Goal: Transaction & Acquisition: Purchase product/service

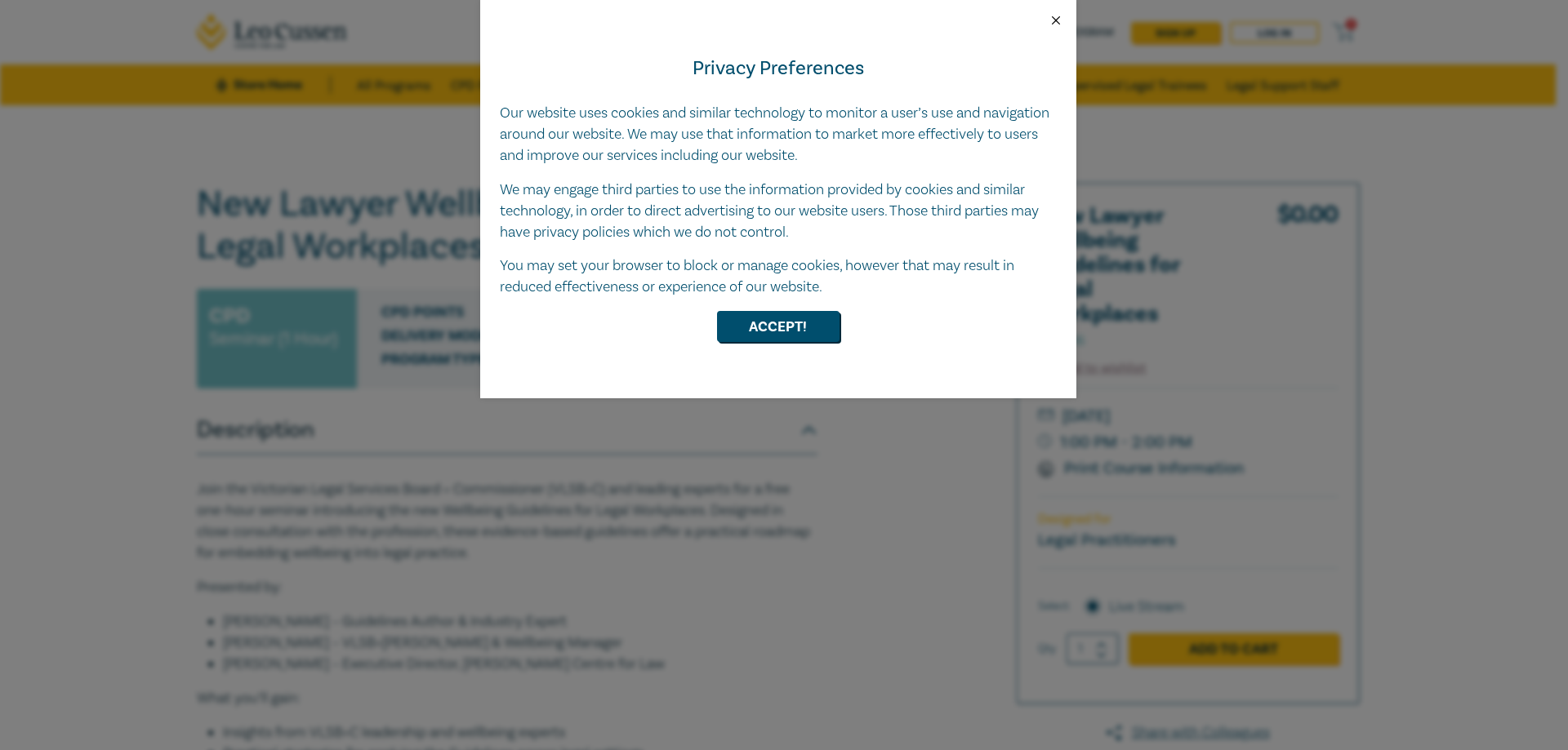
click at [1056, 16] on button "Close" at bounding box center [1056, 20] width 15 height 15
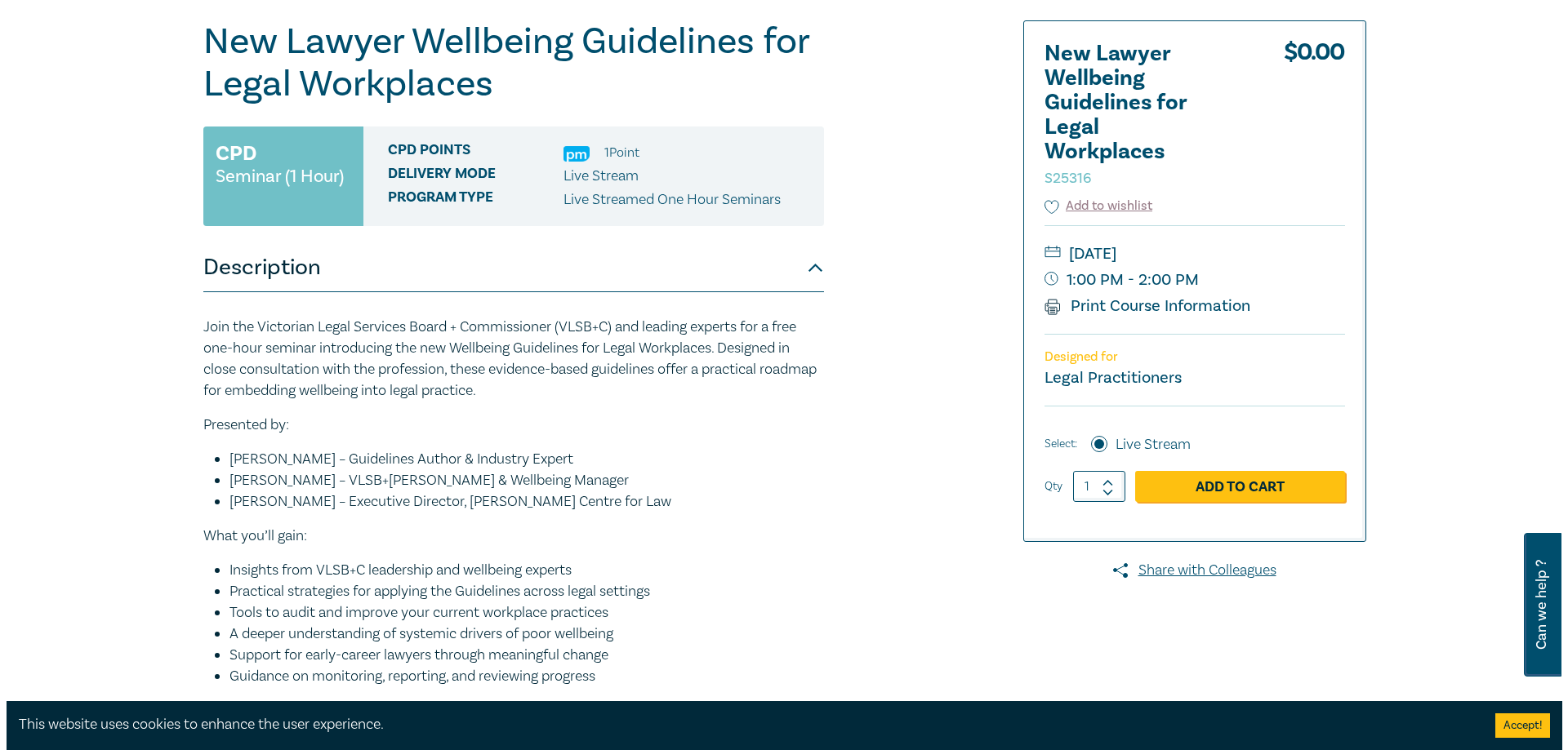
scroll to position [163, 0]
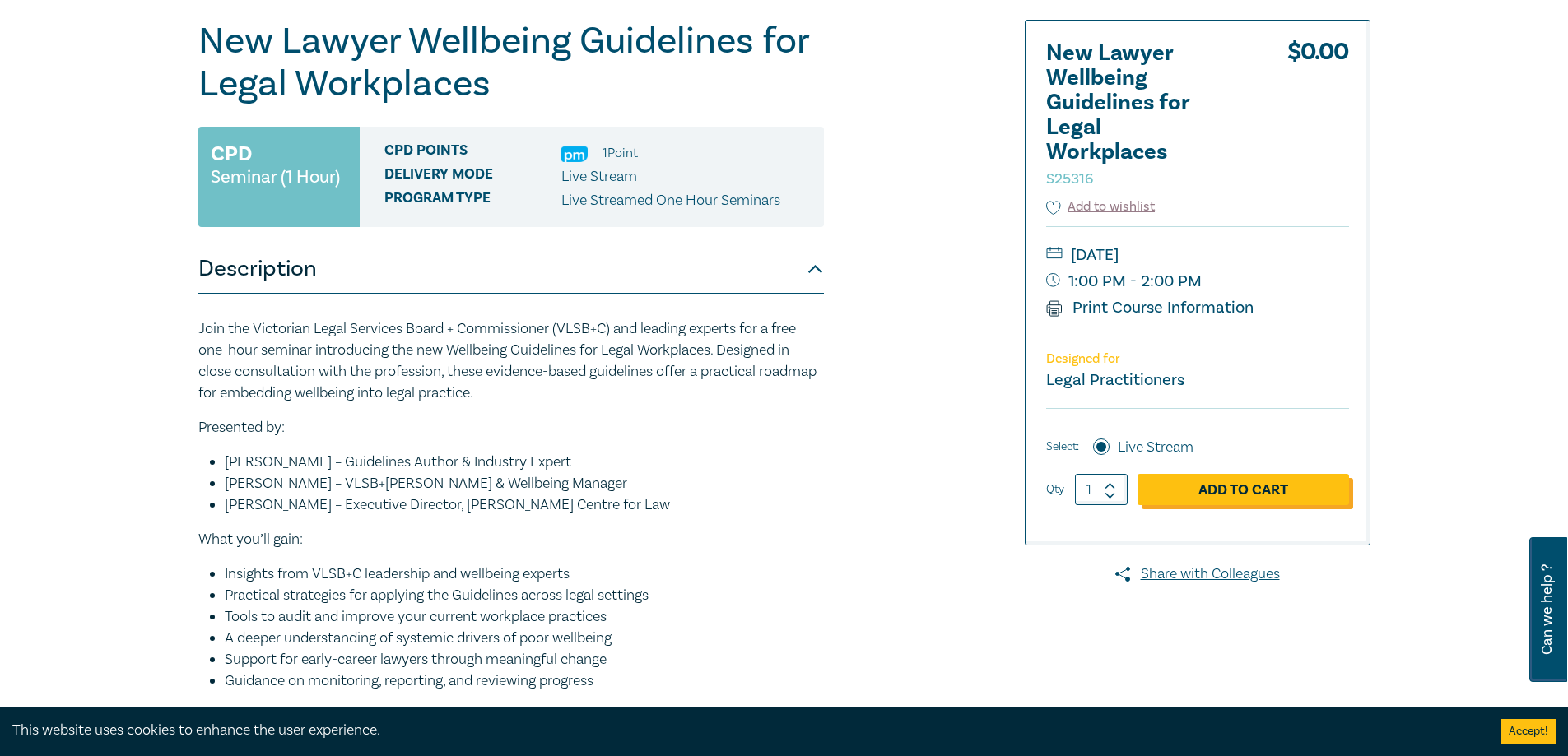
click at [1243, 483] on link "Add to Cart" at bounding box center [1244, 490] width 211 height 31
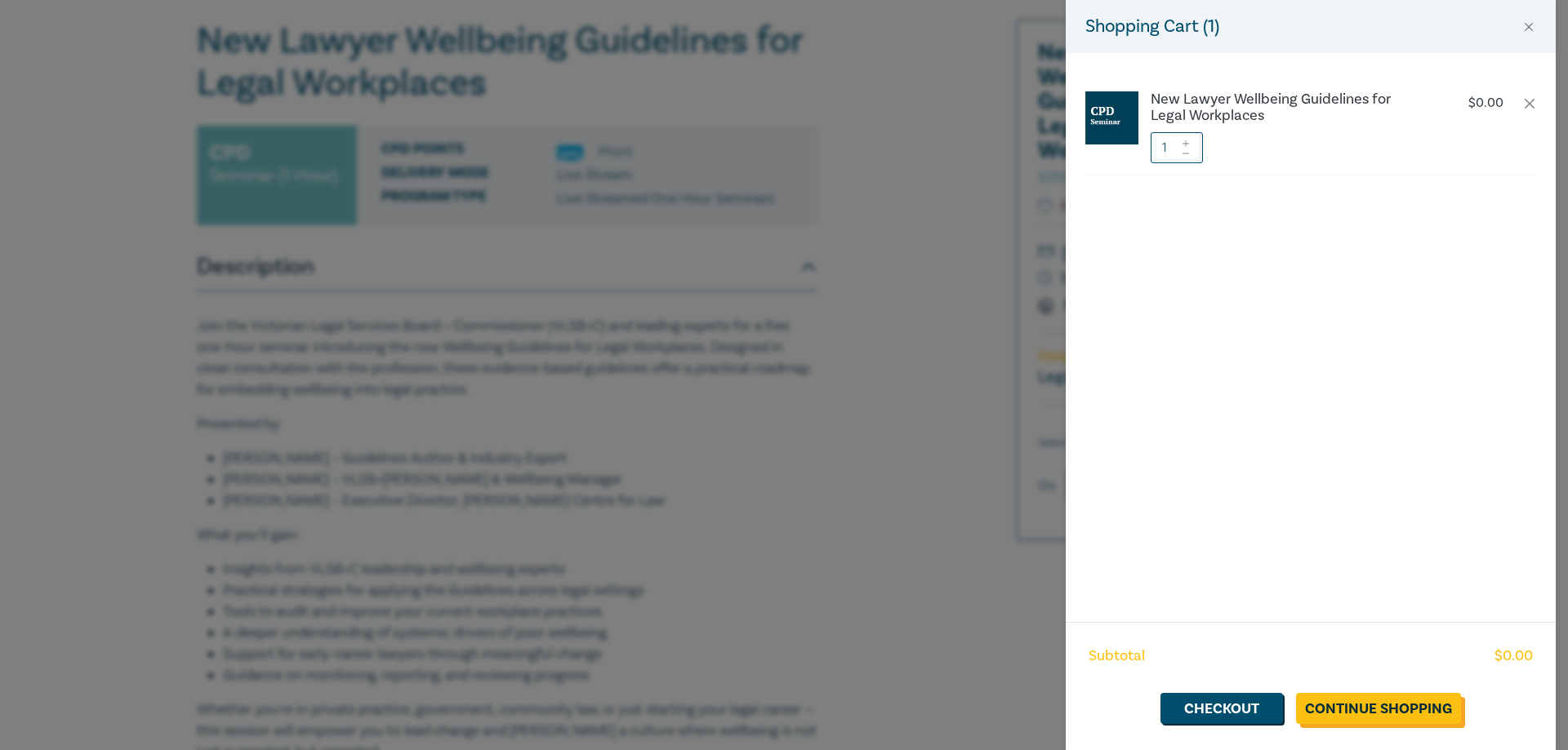
click at [1384, 705] on link "Continue Shopping" at bounding box center [1378, 708] width 165 height 31
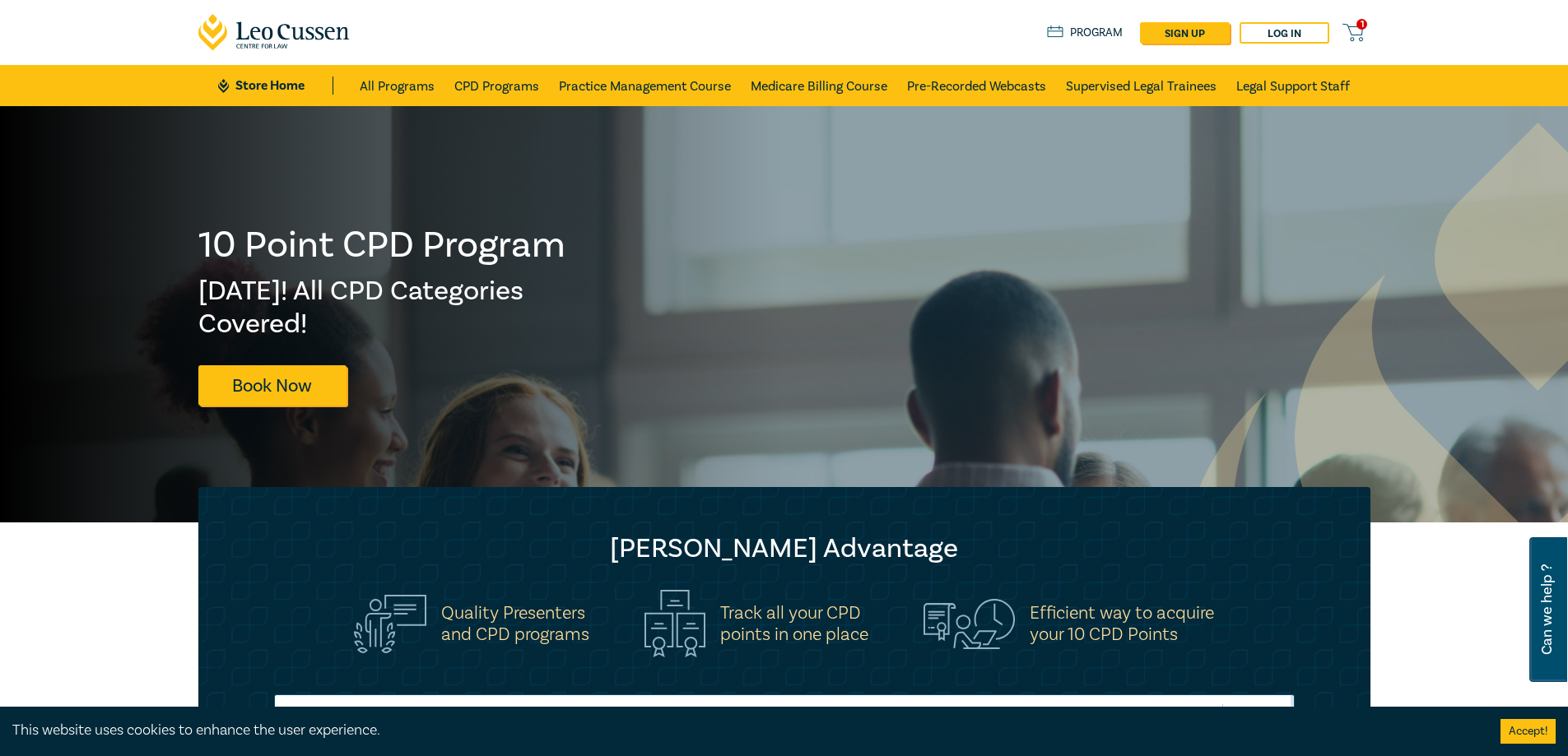
click at [1355, 22] on icon at bounding box center [1353, 32] width 20 height 20
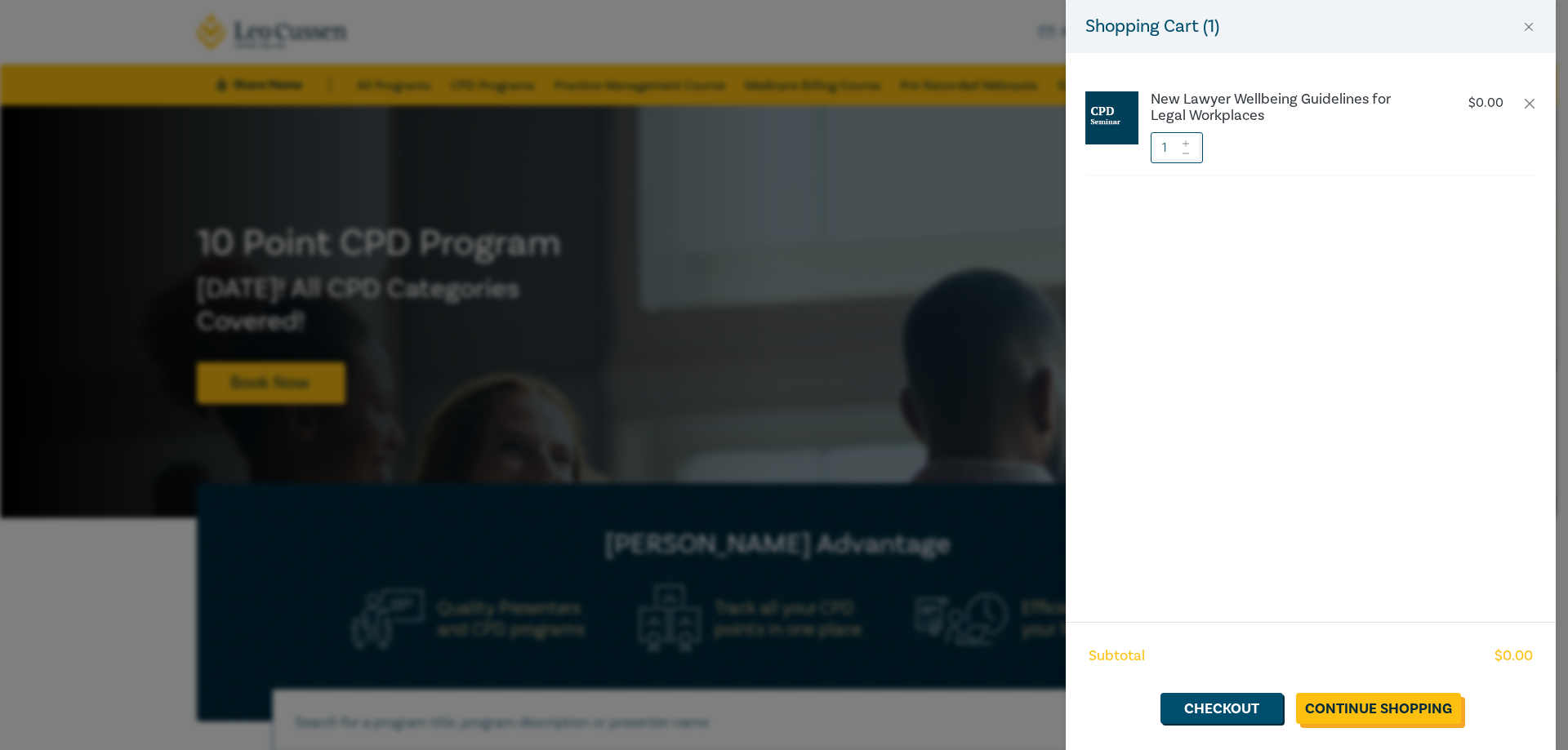
click at [1383, 708] on link "Continue Shopping" at bounding box center [1378, 708] width 165 height 31
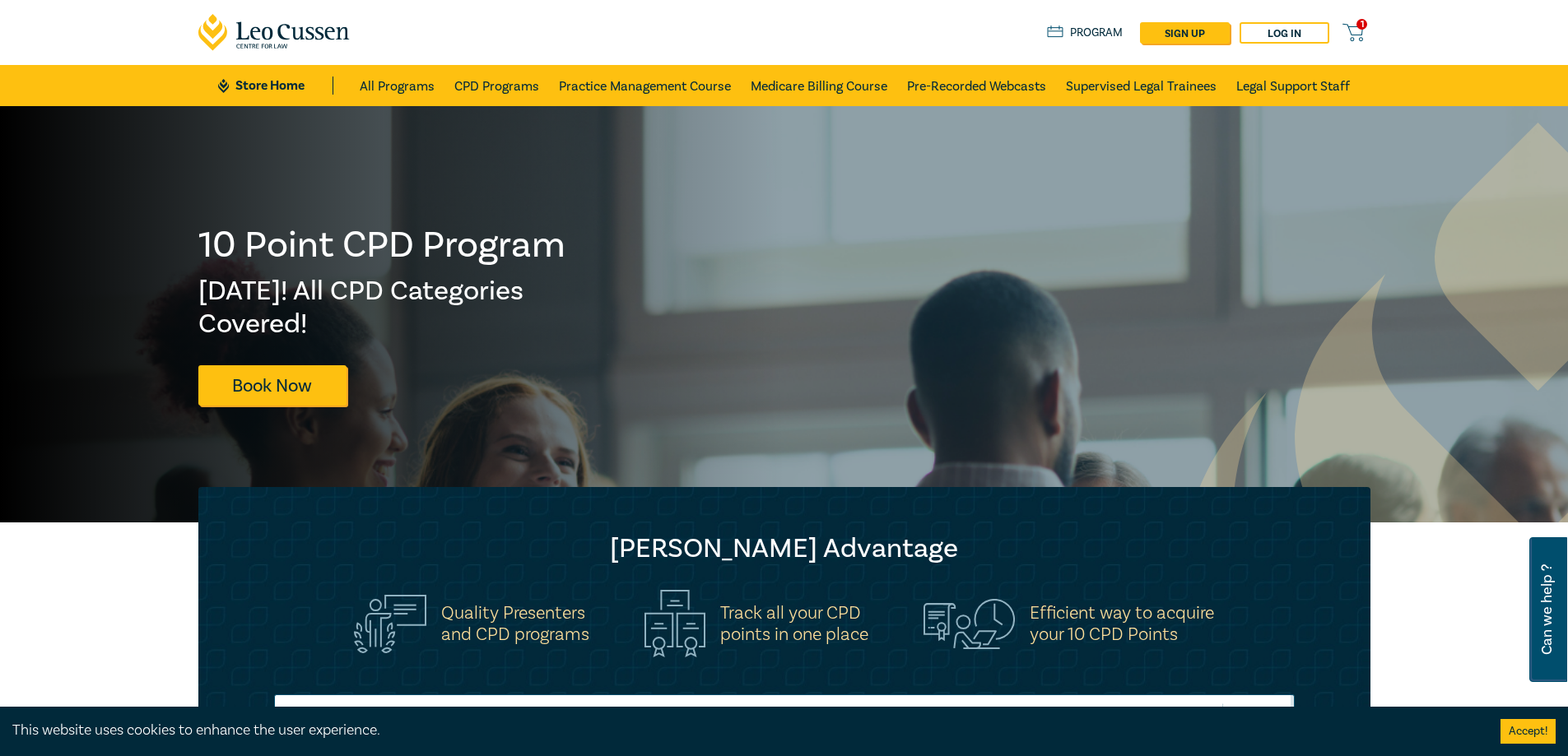
click at [1354, 13] on div "1 $ 0.00 Store Home About us Program sign up Log in 1" at bounding box center [784, 32] width 1192 height 65
click at [1351, 24] on icon at bounding box center [1353, 32] width 20 height 20
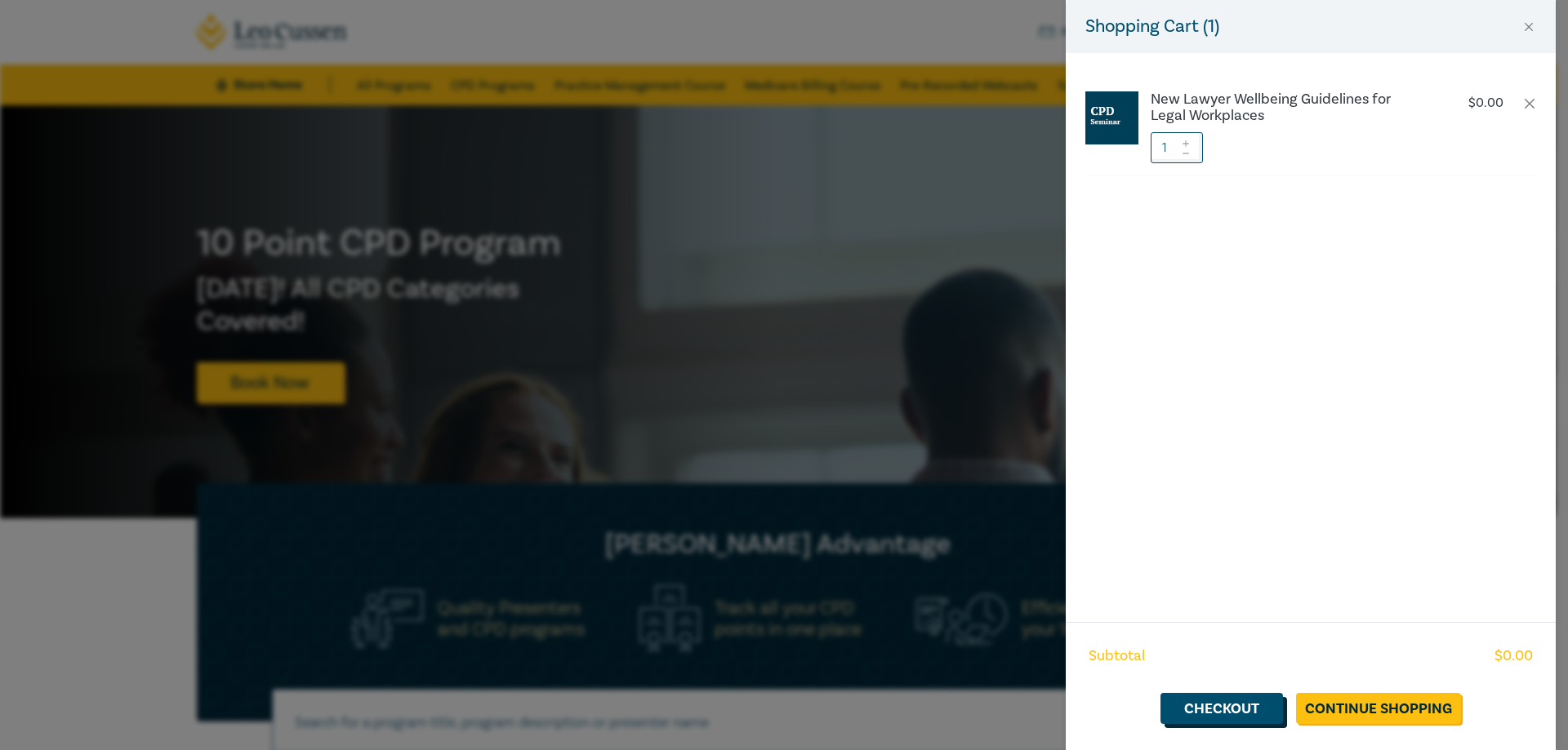
click at [1256, 717] on link "Checkout" at bounding box center [1222, 708] width 122 height 31
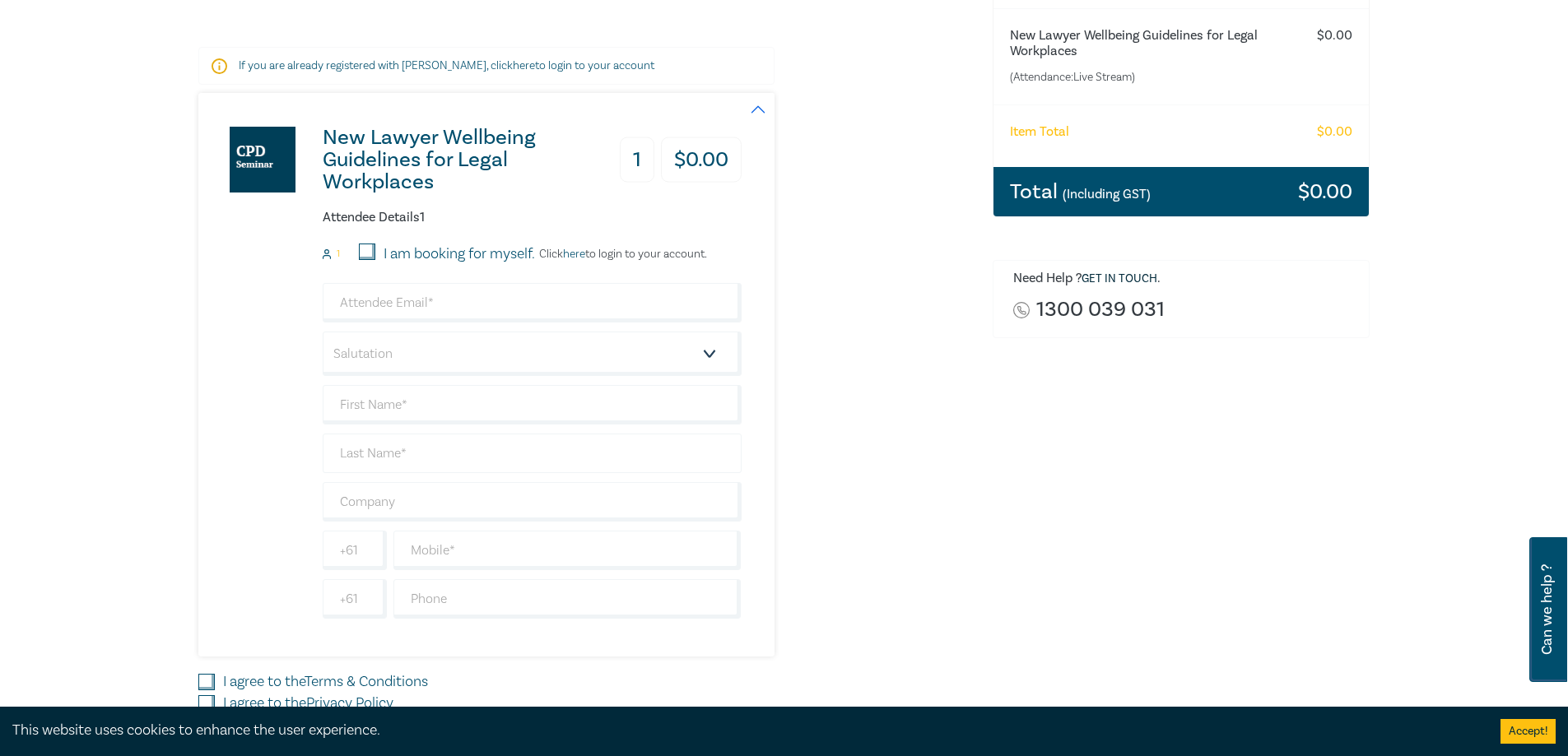
scroll to position [247, 0]
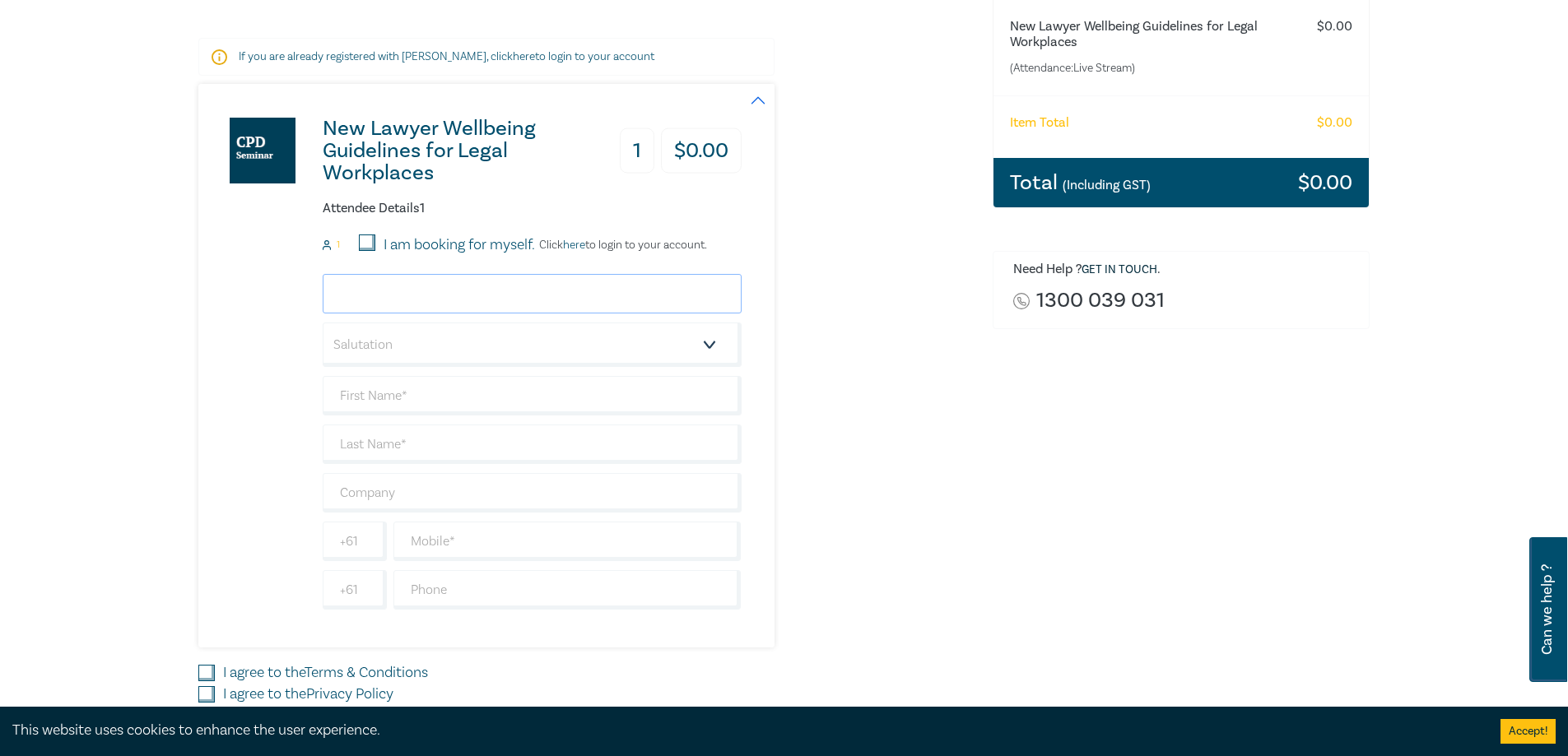
click at [422, 292] on input "email" at bounding box center [532, 293] width 419 height 39
type input "[EMAIL_ADDRESS][DOMAIN_NAME]"
click at [368, 233] on div "Attendee Details 1 1 I am booking for myself. Click here to login to your accou…" at bounding box center [532, 405] width 419 height 409
click at [368, 243] on input "I am booking for myself." at bounding box center [368, 243] width 17 height 17
checkbox input "true"
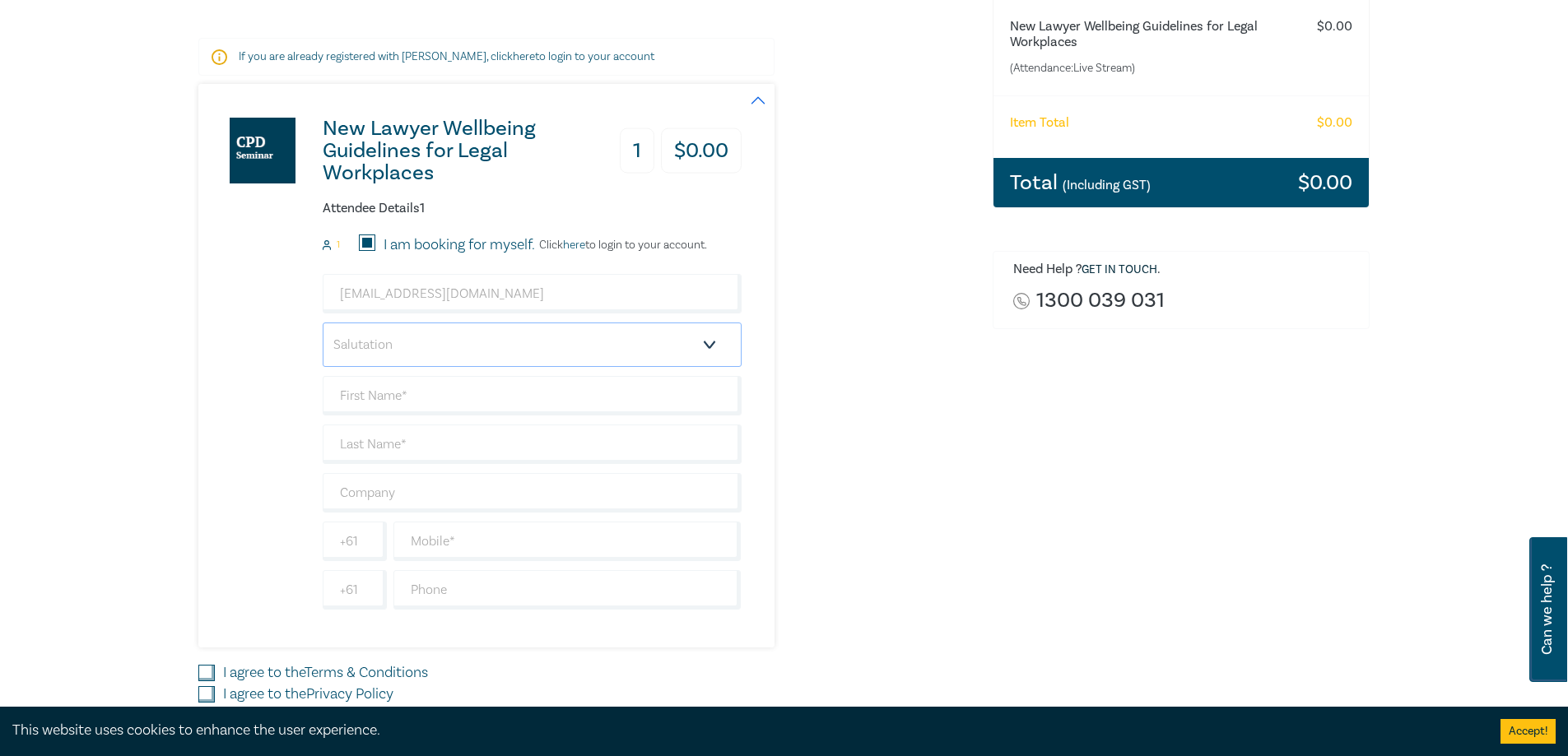
click at [372, 335] on select "Salutation Mr. Mrs. Ms. Miss Dr. Prof. Other" at bounding box center [532, 344] width 419 height 44
select select "Ms."
click at [323, 322] on select "Salutation Mr. Mrs. Ms. Miss Dr. Prof. Other" at bounding box center [532, 344] width 419 height 44
click at [258, 379] on div "New Lawyer Wellbeing Guidelines for Legal Workplaces 1 $ 0.00 Attendee Details …" at bounding box center [470, 366] width 543 height 564
click at [368, 401] on input "text" at bounding box center [532, 395] width 419 height 39
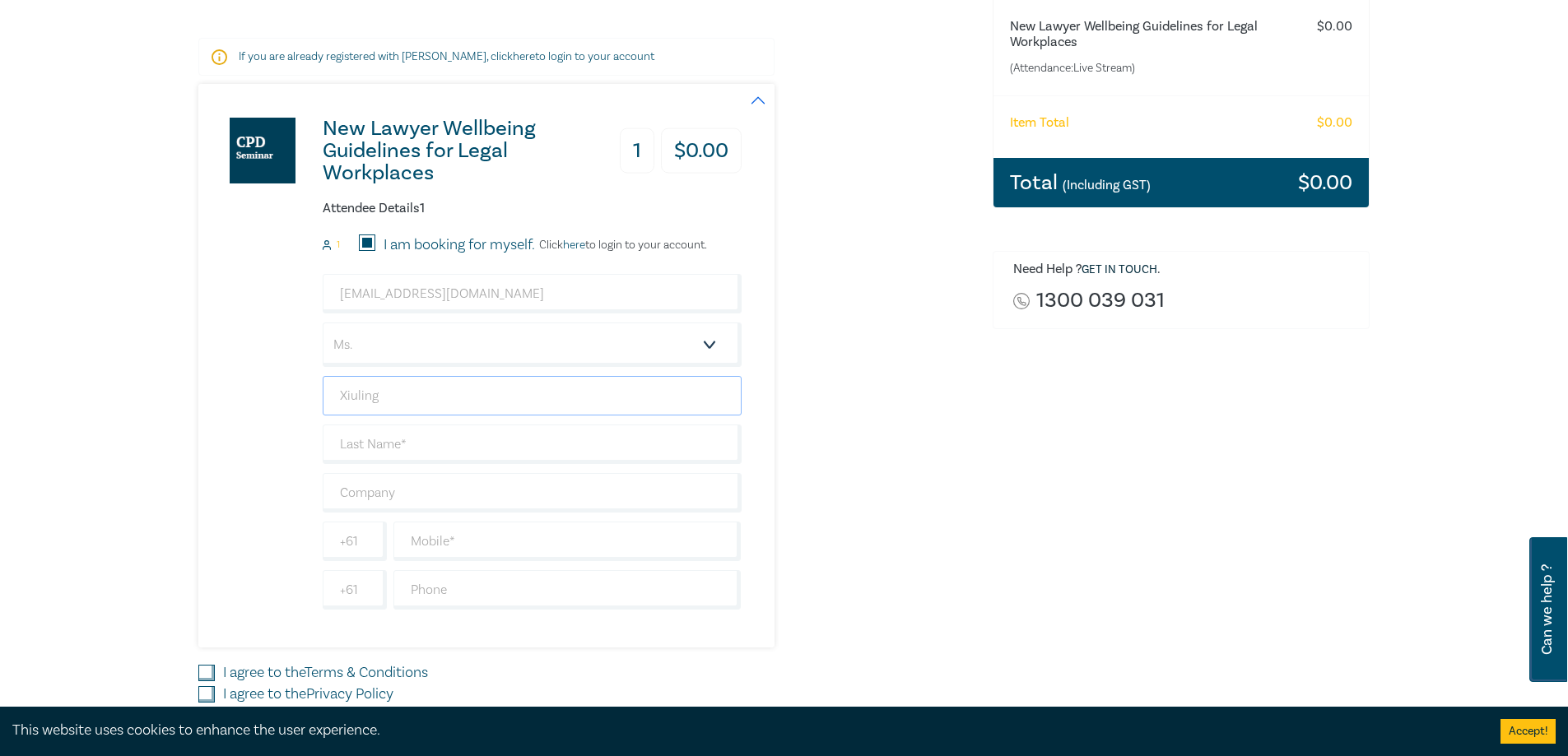
type input "Xiuling"
type input "Choo"
type input "0421766808"
click at [1210, 474] on div "Order New Lawyer Wellbeing Guidelines for Legal Workplaces (Attendance: Live St…" at bounding box center [1182, 351] width 398 height 841
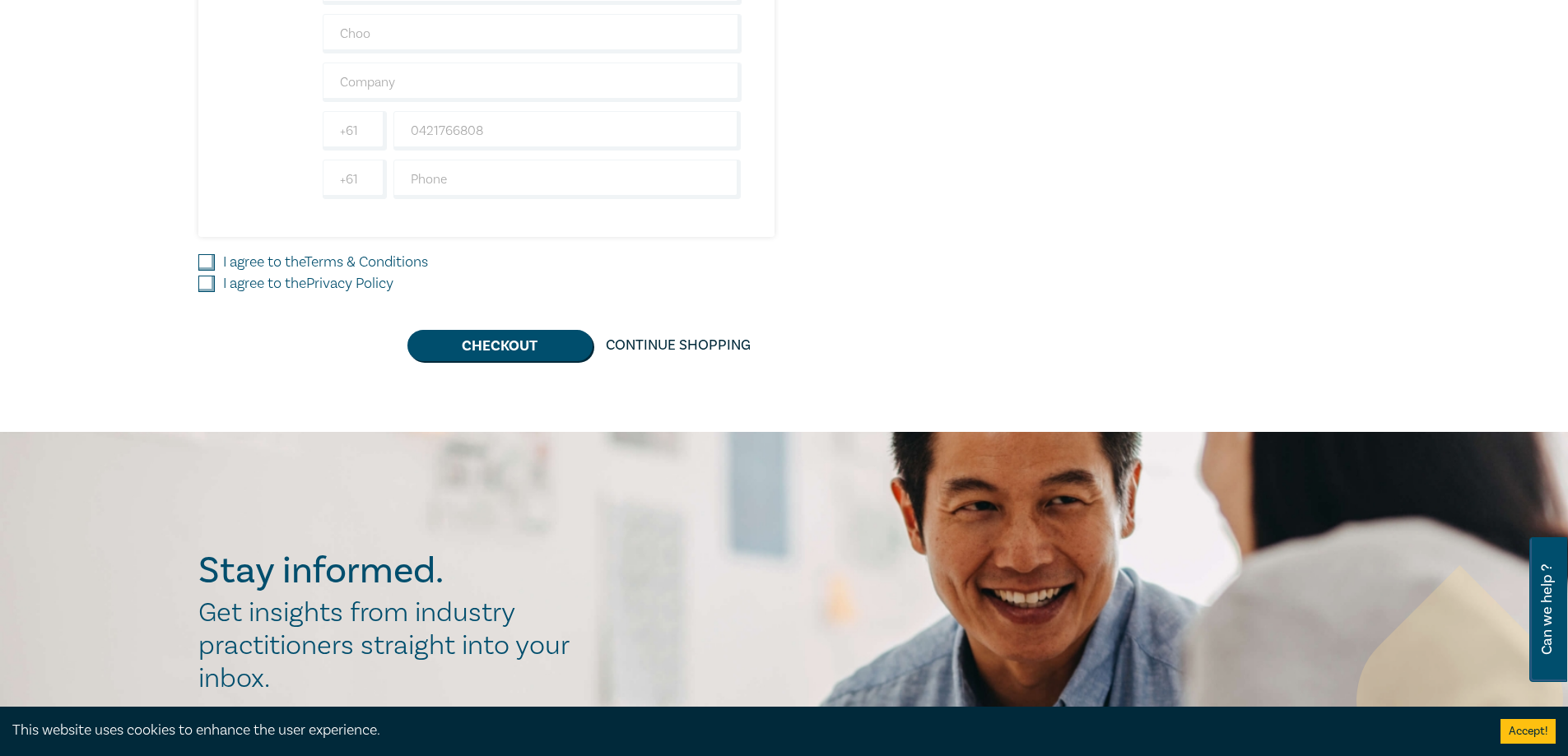
scroll to position [659, 0]
drag, startPoint x: 206, startPoint y: 283, endPoint x: 206, endPoint y: 268, distance: 15.0
click at [206, 276] on input "I agree to the Privacy Policy" at bounding box center [207, 283] width 17 height 17
checkbox input "true"
click at [205, 262] on input "I agree to the Terms & Conditions" at bounding box center [207, 262] width 17 height 17
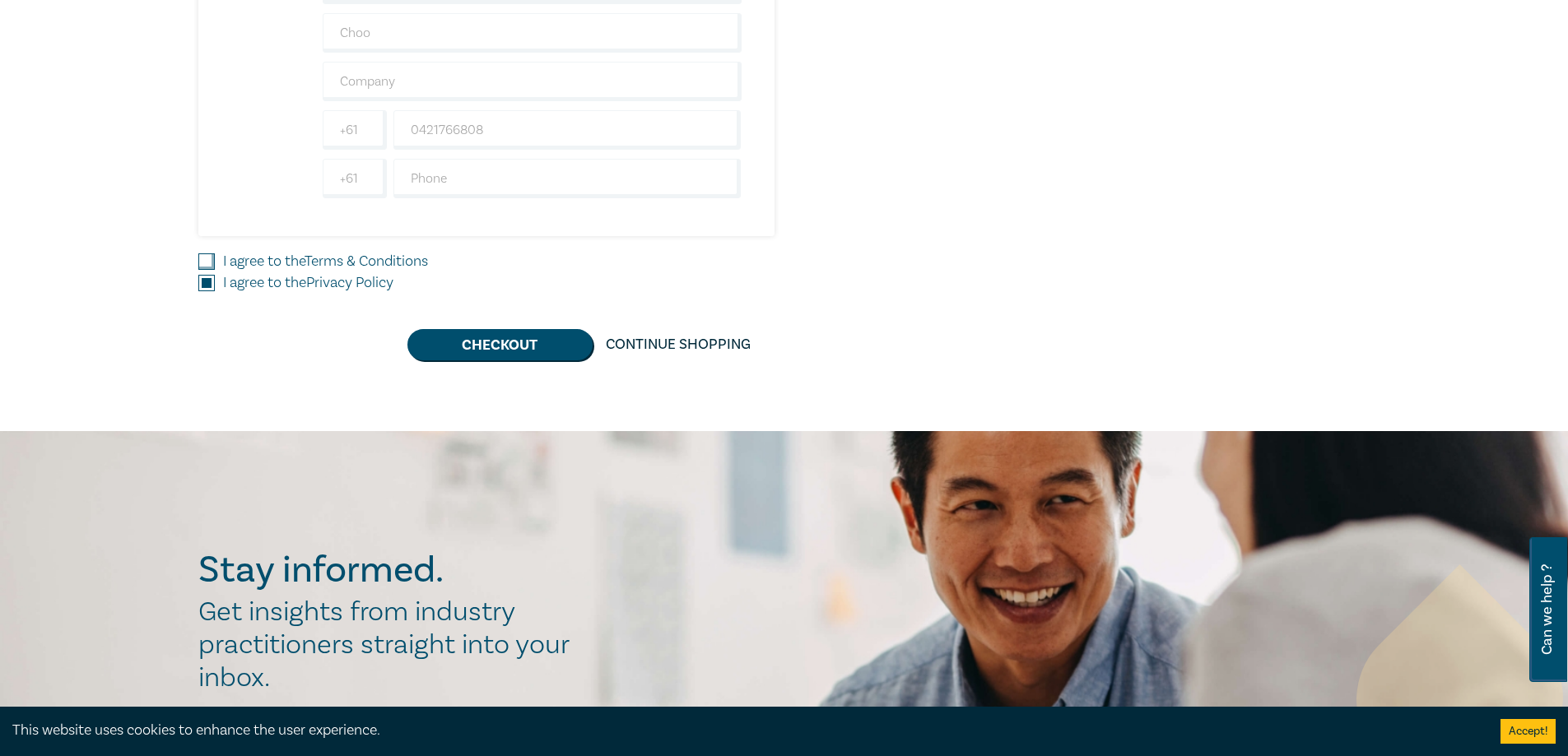
checkbox input "true"
click at [505, 344] on button "Checkout" at bounding box center [500, 344] width 186 height 31
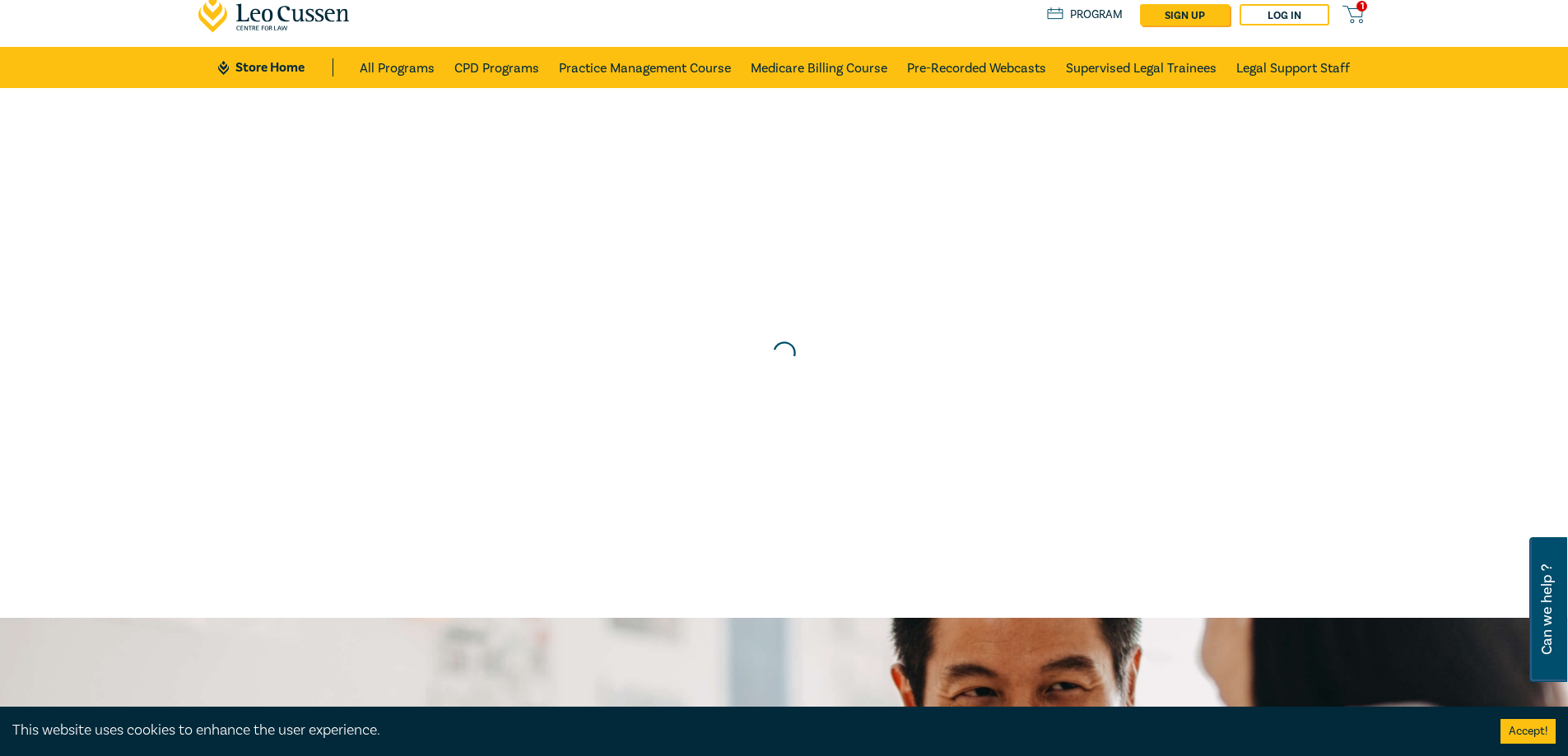
scroll to position [0, 0]
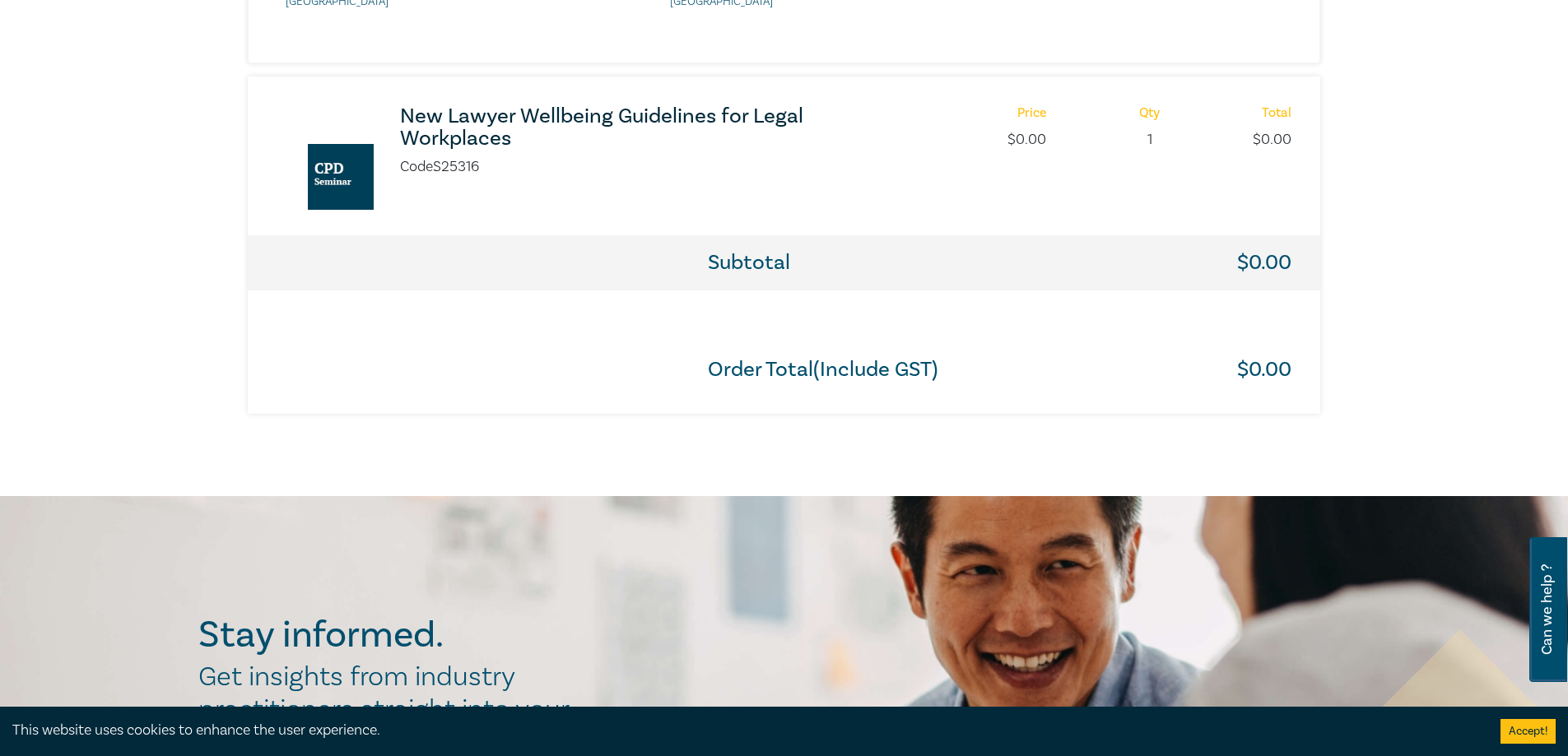
scroll to position [987, 0]
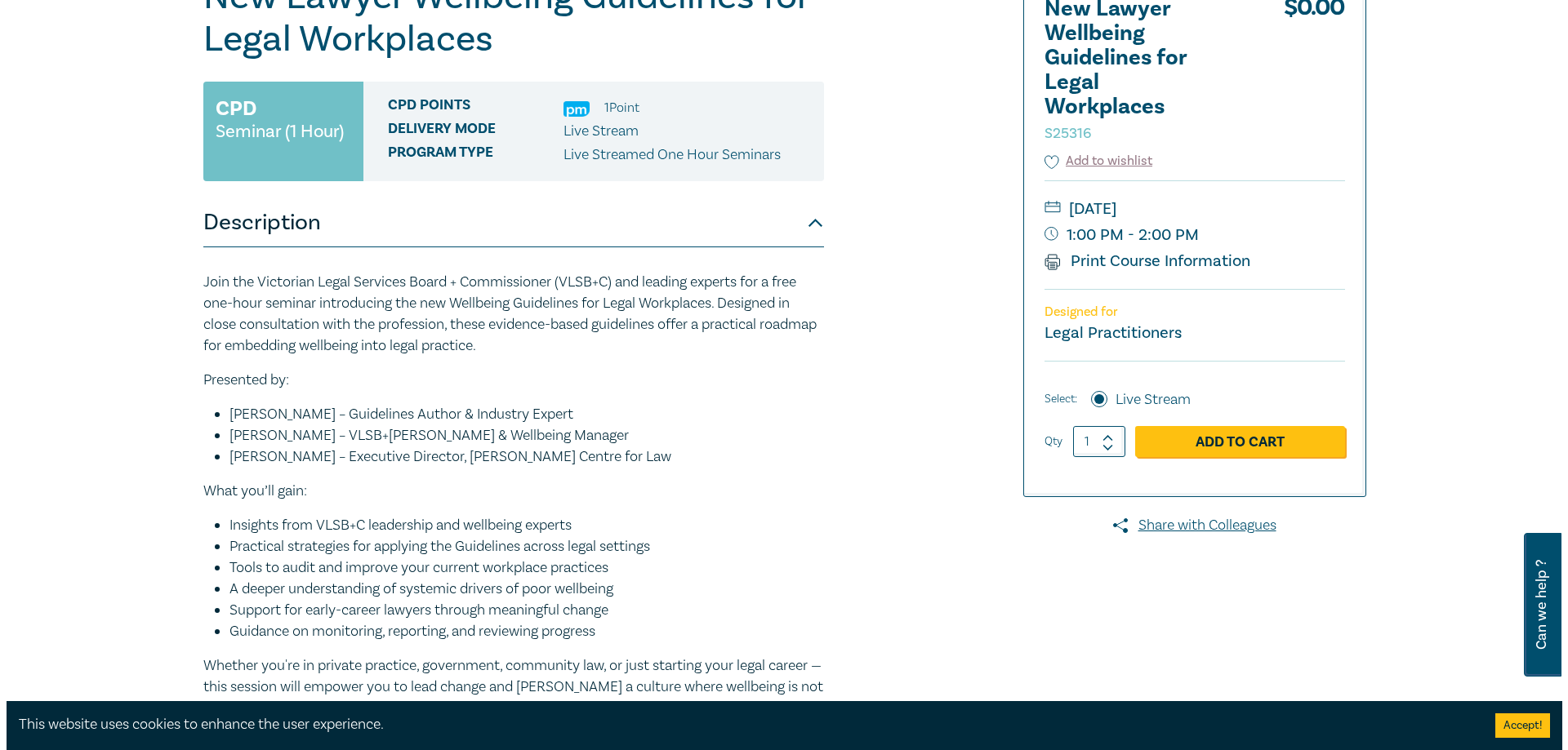
scroll to position [245, 0]
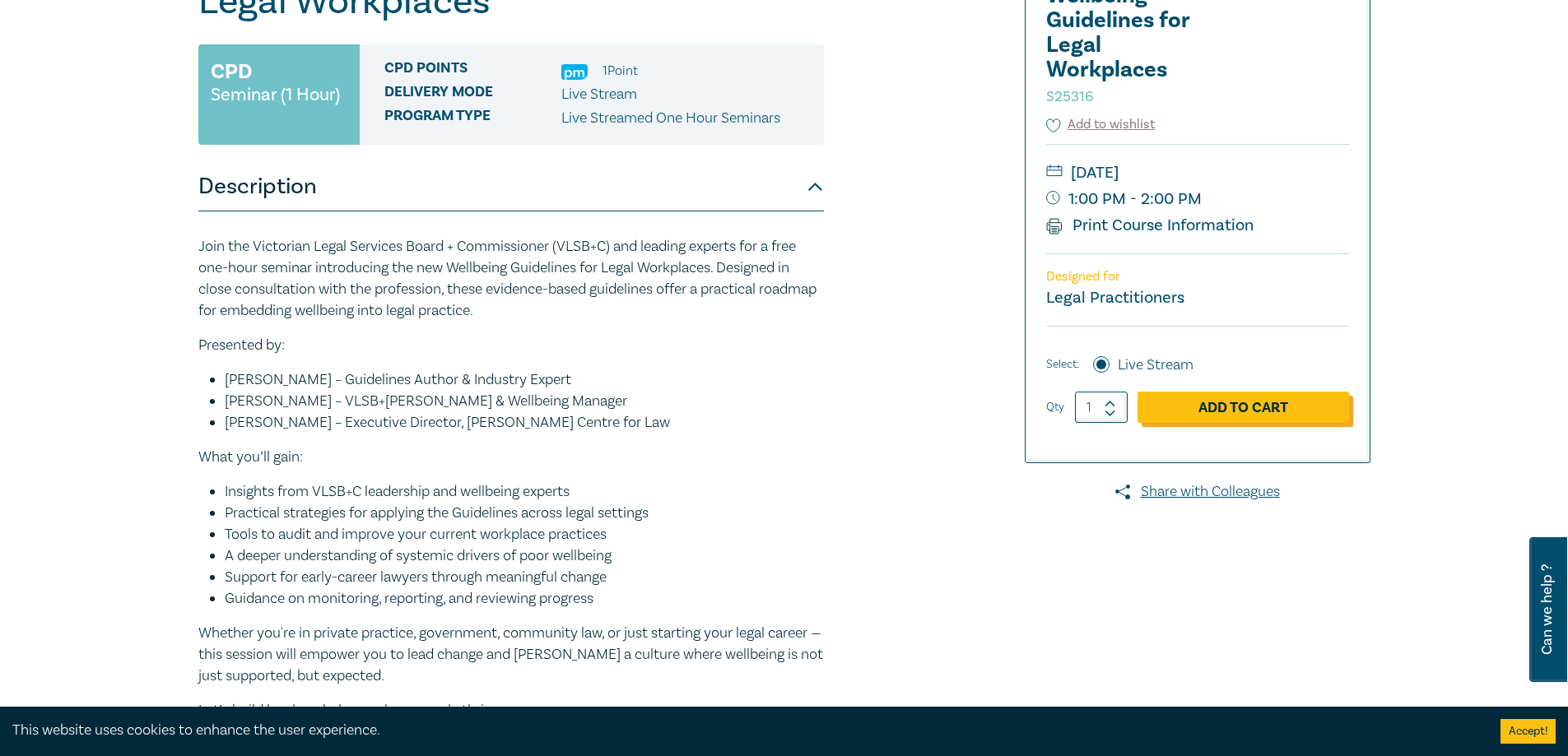
click at [1237, 401] on link "Add to Cart" at bounding box center [1244, 407] width 211 height 31
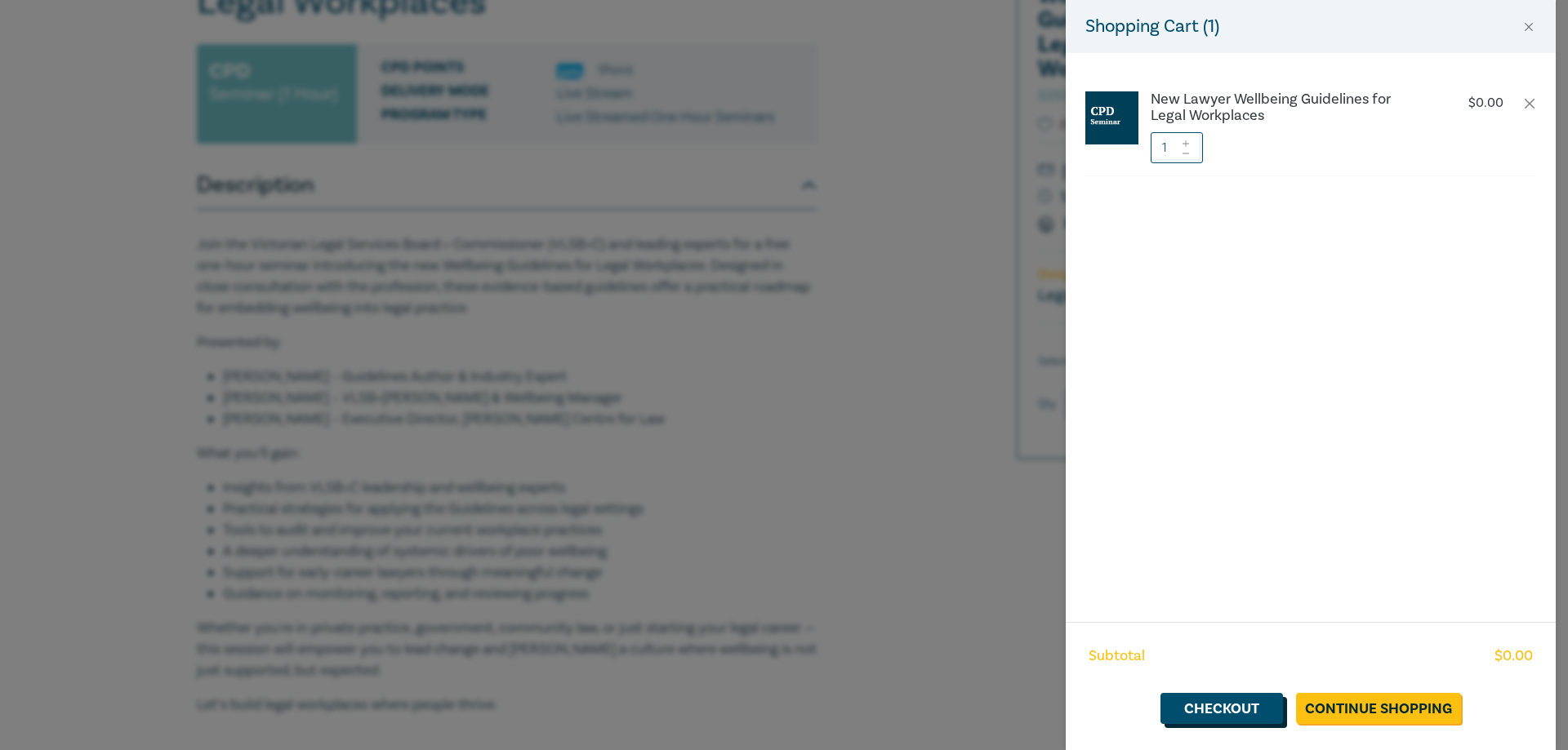
click at [1203, 707] on link "Checkout" at bounding box center [1222, 708] width 122 height 31
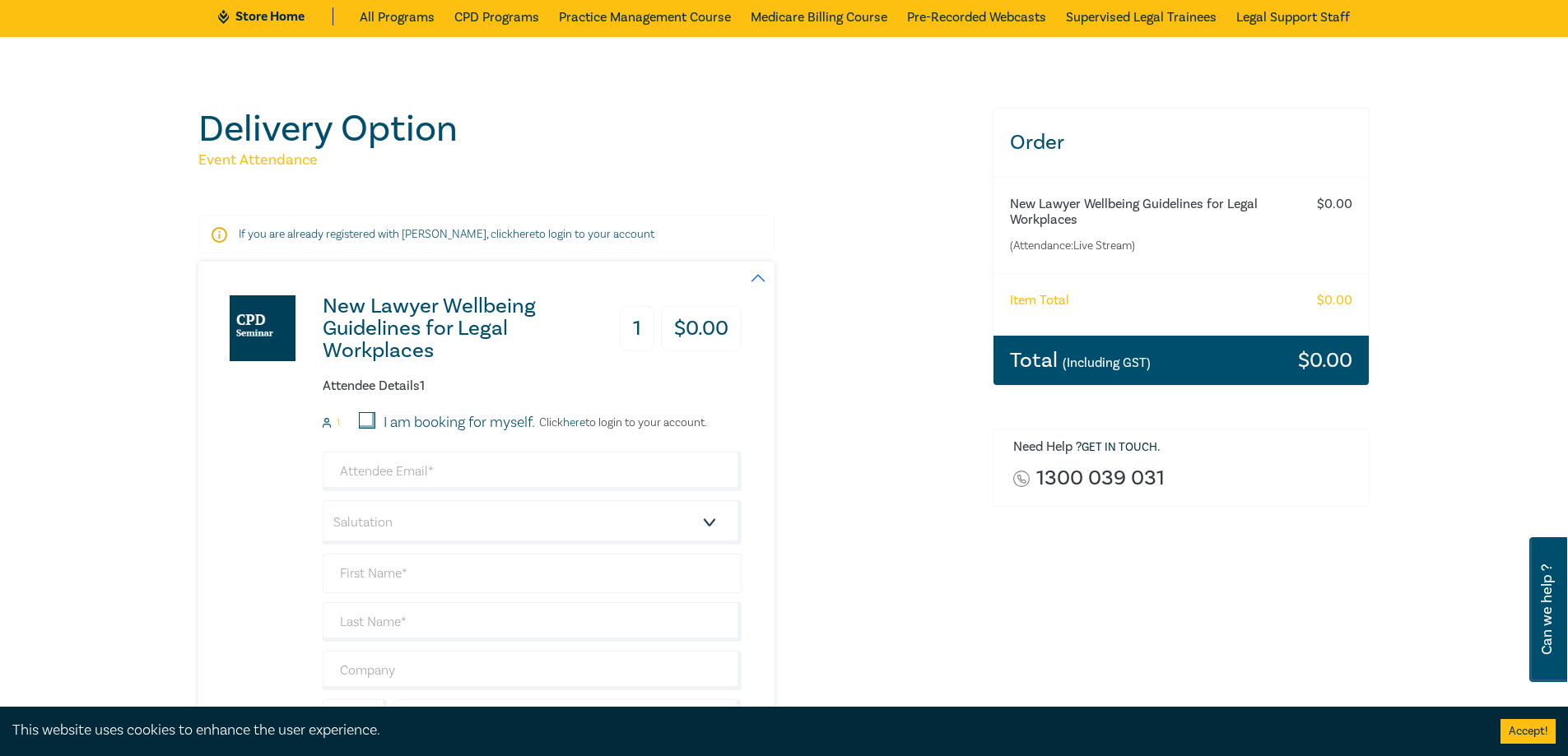
scroll to position [164, 0]
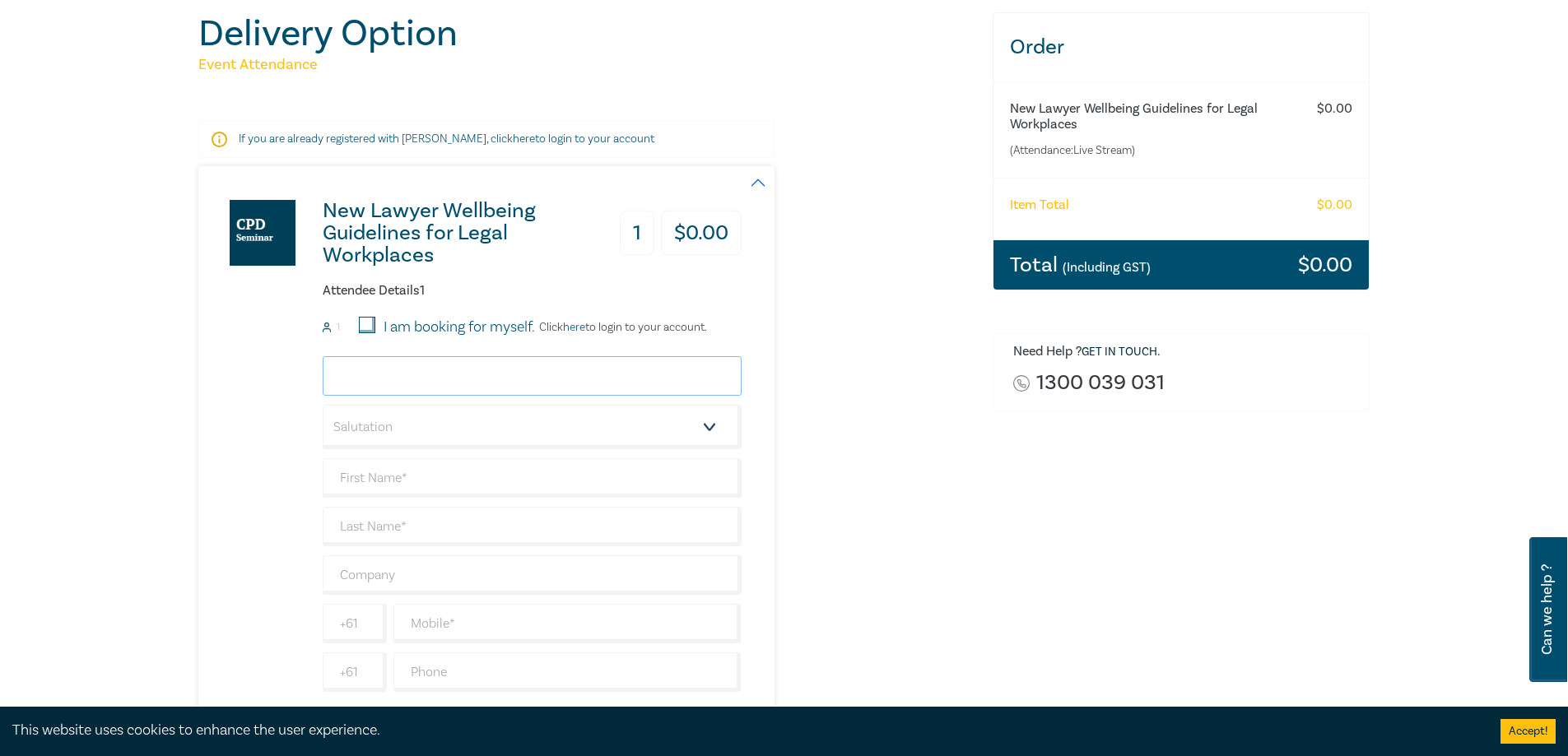
click at [442, 370] on input "email" at bounding box center [532, 376] width 419 height 39
type input "daniel@isakowlawyers.com"
type input "Daniel"
type input "Isakow"
type input "0396060477"
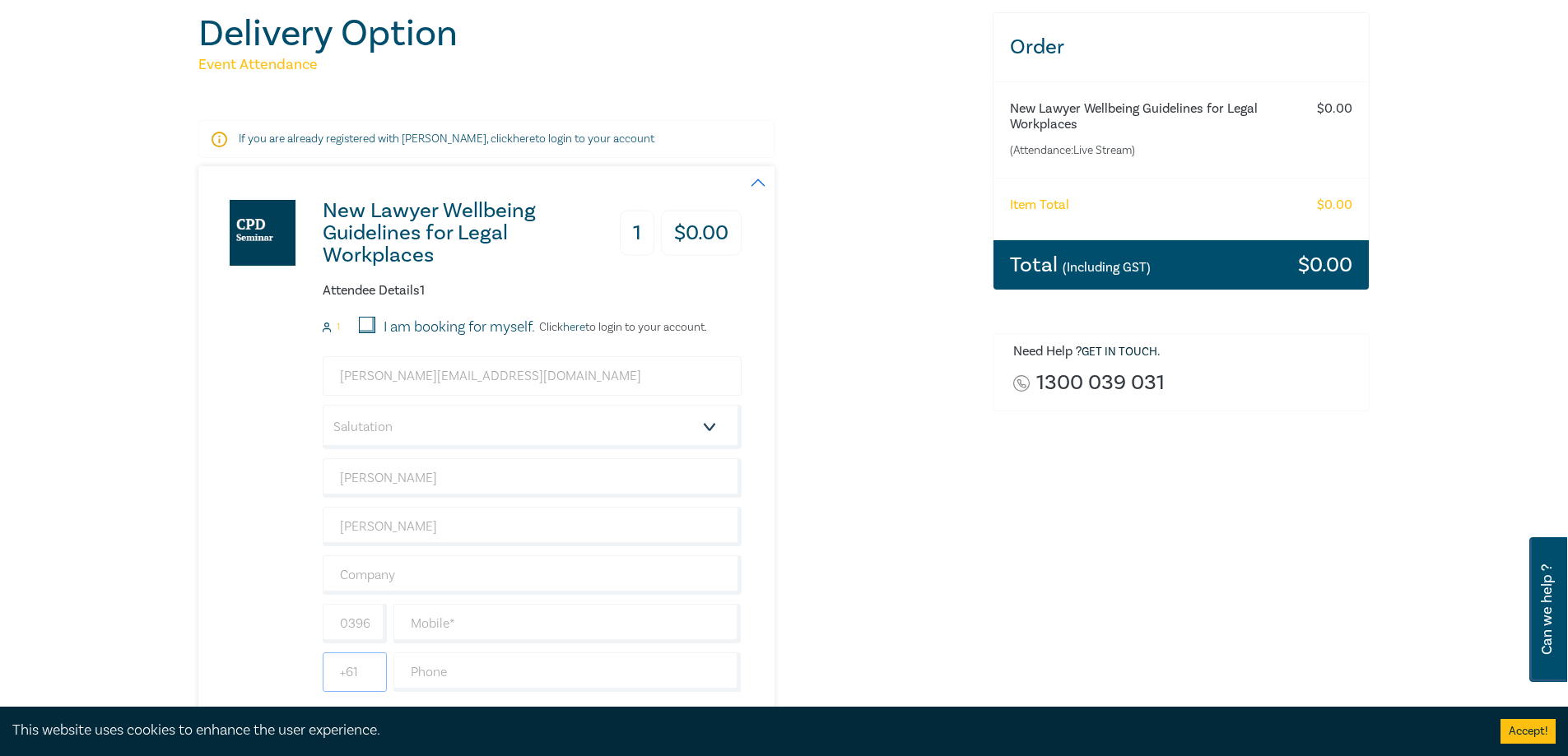
type input "Australia"
click at [922, 499] on div "New Lawyer Wellbeing Guidelines for Legal Workplaces 1 $ 0.00 Attendee Details …" at bounding box center [585, 448] width 775 height 564
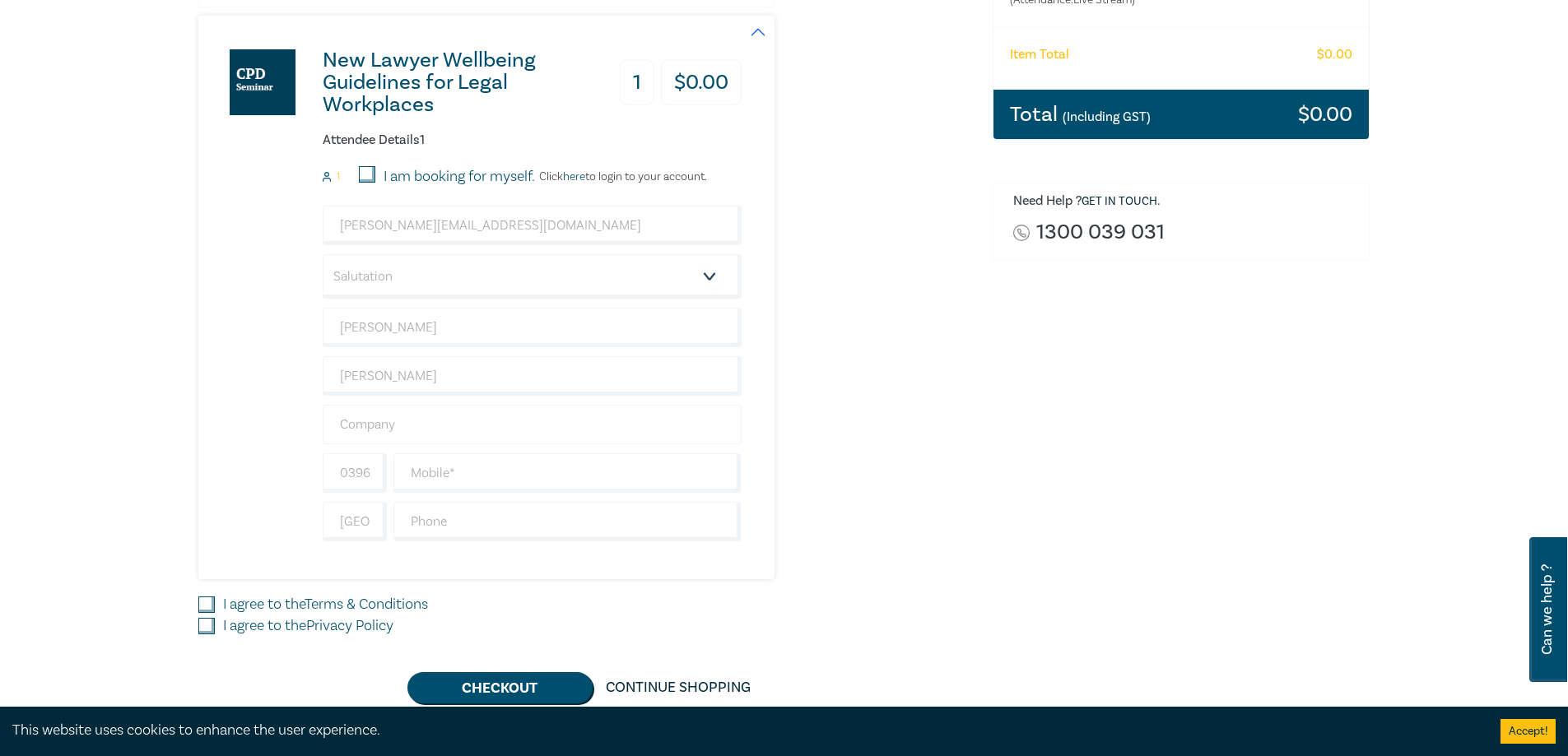
scroll to position [329, 0]
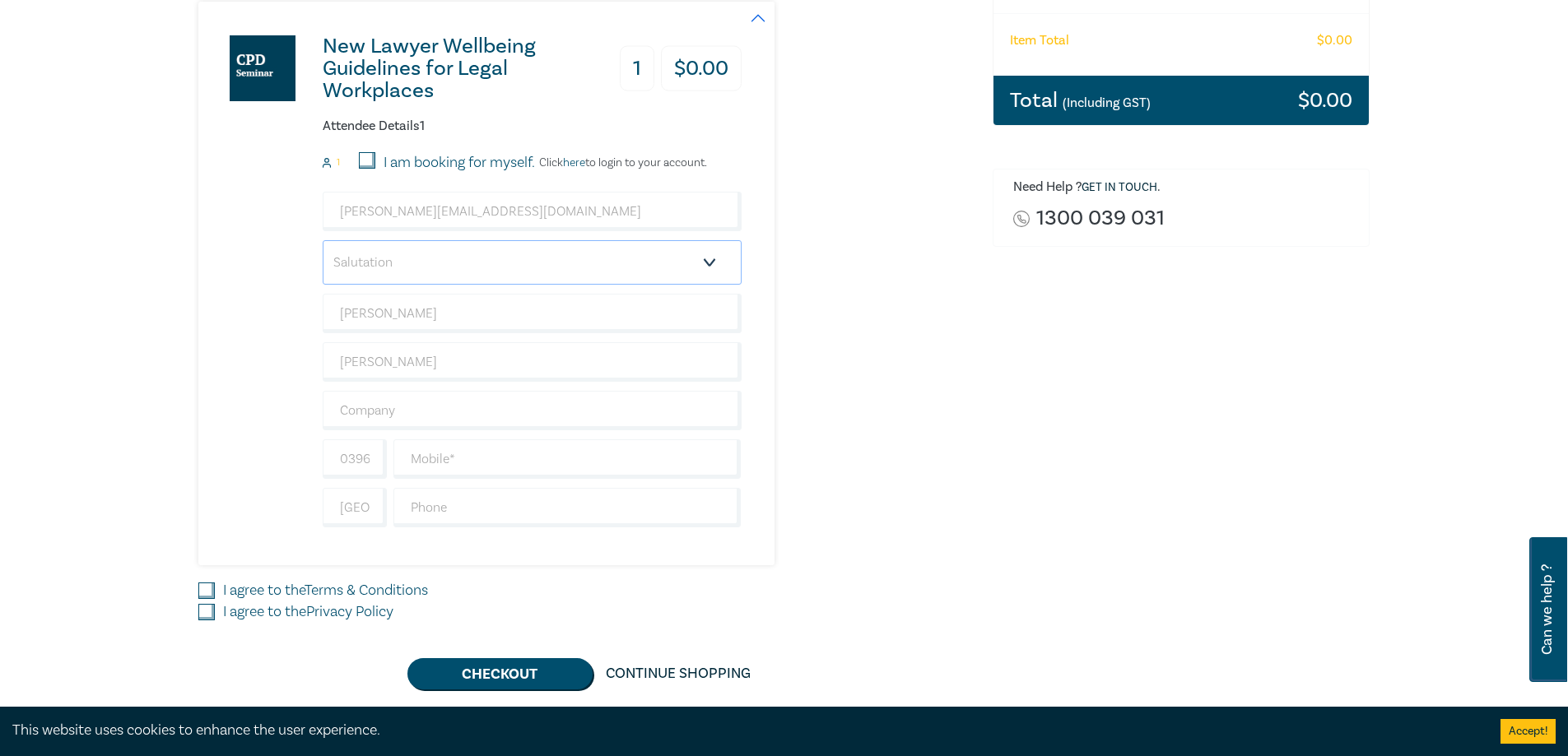
click at [483, 262] on select "Salutation Mr. Mrs. Ms. Miss Dr. Prof. Other" at bounding box center [532, 263] width 419 height 44
select select "Mr."
click at [323, 241] on select "Salutation Mr. Mrs. Ms. Miss Dr. Prof. Other" at bounding box center [532, 263] width 419 height 44
click at [972, 394] on div "New Lawyer Wellbeing Guidelines for Legal Workplaces 1 $ 0.00 Attendee Details …" at bounding box center [585, 284] width 775 height 564
click at [539, 455] on input "text" at bounding box center [567, 458] width 348 height 39
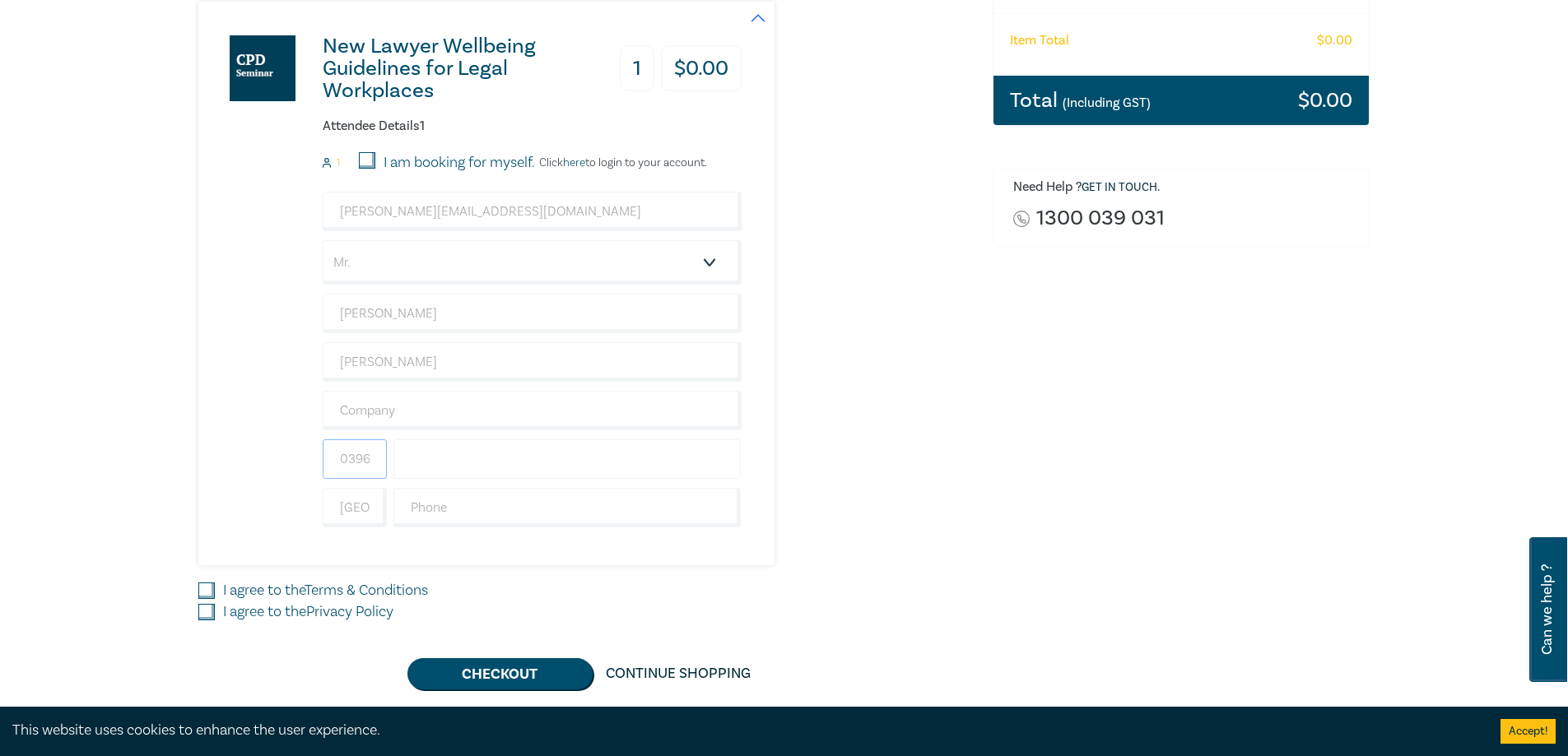
scroll to position [0, 45]
drag, startPoint x: 404, startPoint y: 454, endPoint x: 490, endPoint y: 458, distance: 86.1
click at [490, 458] on div "0396060477" at bounding box center [532, 458] width 426 height 39
type input "03"
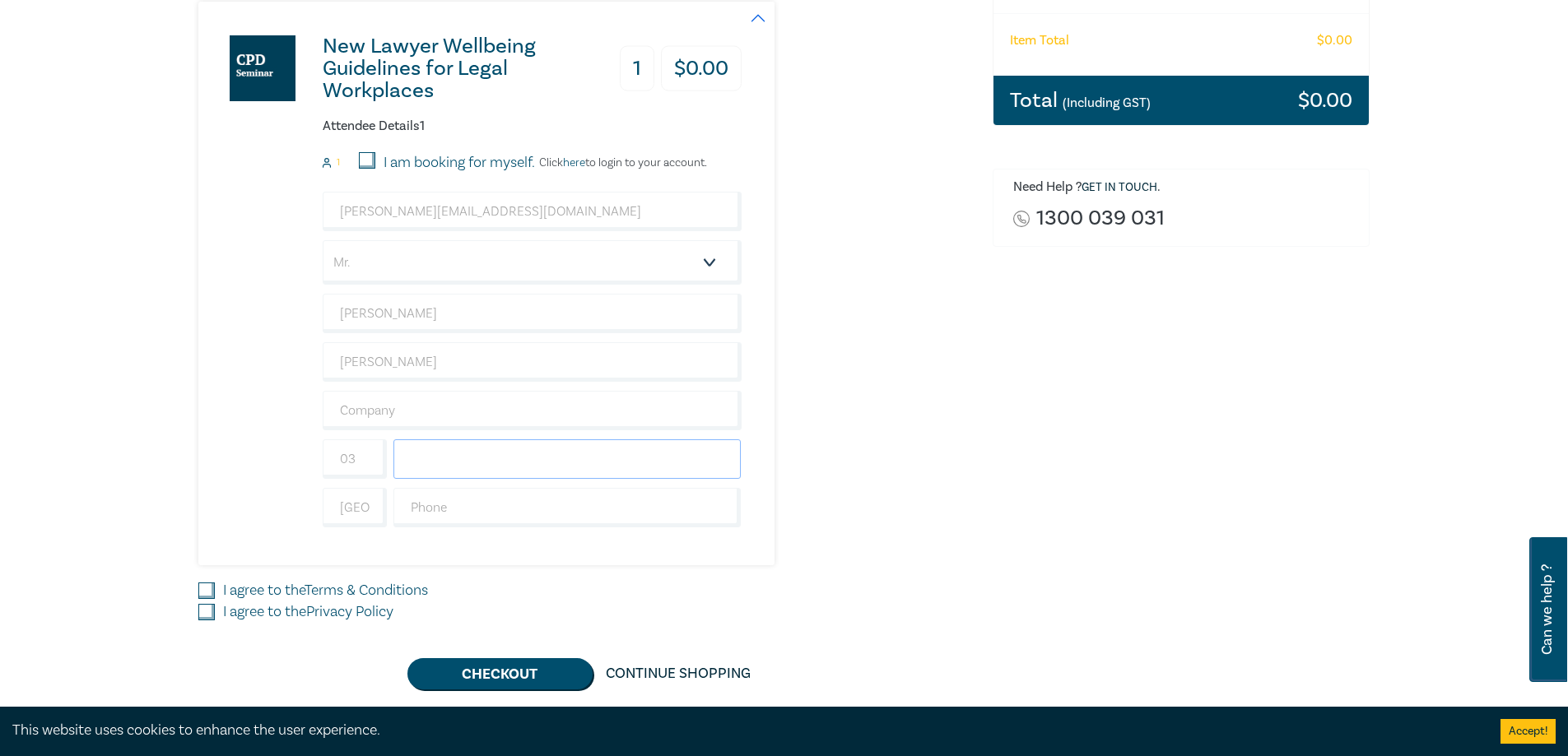
click at [490, 458] on input "text" at bounding box center [567, 458] width 348 height 39
type input "96060477"
click at [1164, 496] on div "Order New Lawyer Wellbeing Guidelines for Legal Workplaces (Attendance: Live St…" at bounding box center [1182, 268] width 398 height 841
click at [201, 583] on input "I agree to the Terms & Conditions" at bounding box center [207, 591] width 17 height 17
checkbox input "true"
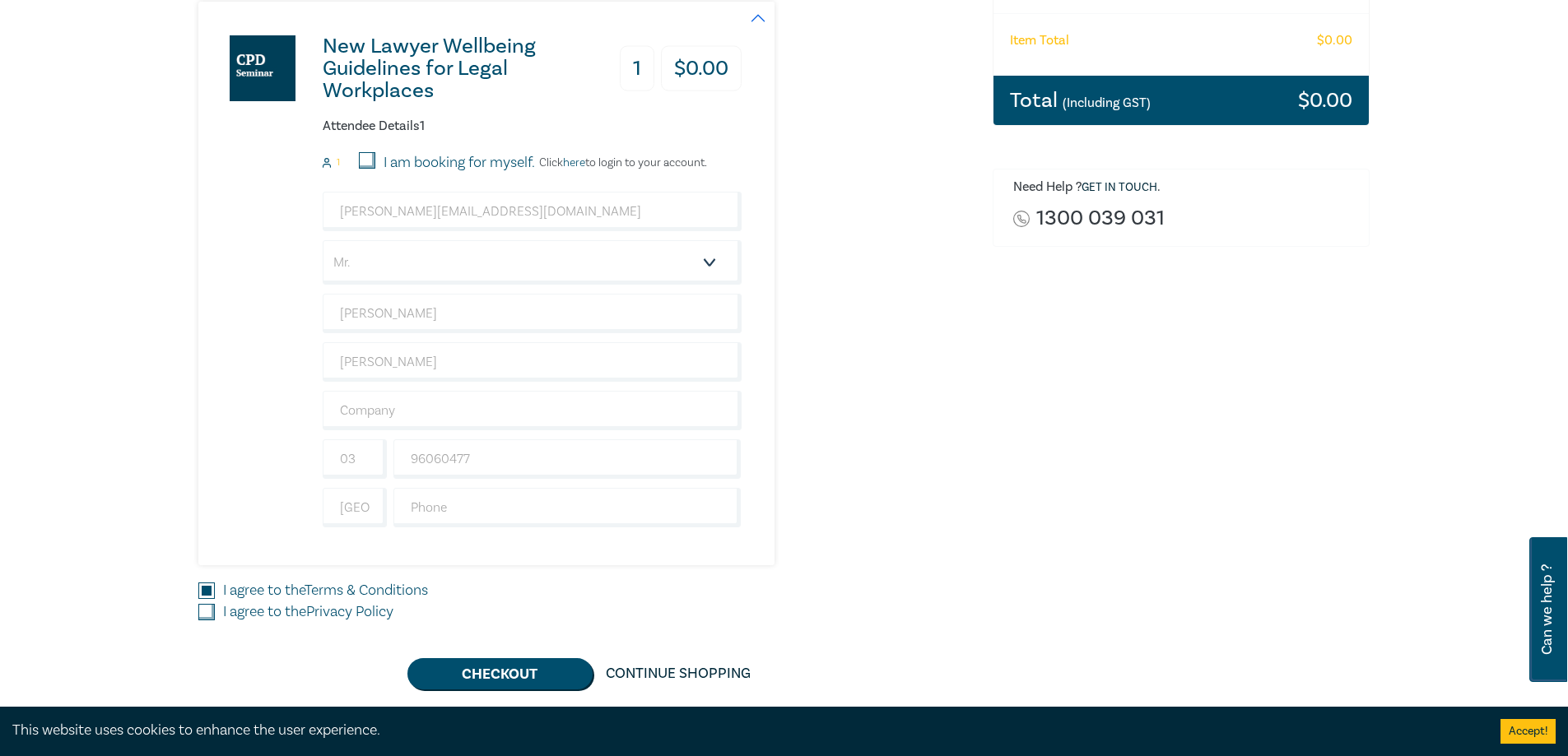
click at [201, 605] on input "I agree to the Privacy Policy" at bounding box center [207, 612] width 17 height 17
checkbox input "true"
click at [422, 675] on button "Checkout" at bounding box center [500, 674] width 186 height 31
